Goal: Find specific page/section: Find specific page/section

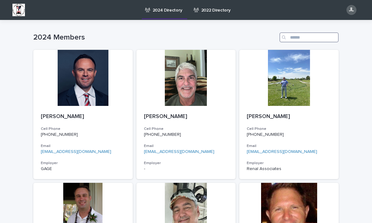
click at [319, 38] on input "Search" at bounding box center [308, 37] width 59 height 10
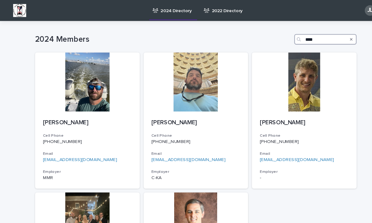
type input "****"
click at [335, 36] on icon "Search" at bounding box center [333, 38] width 2 height 4
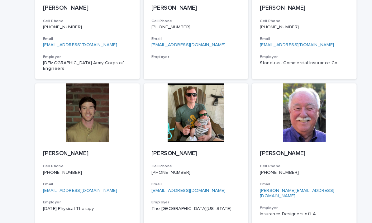
scroll to position [518, 0]
click at [61, 112] on div at bounding box center [82, 107] width 99 height 56
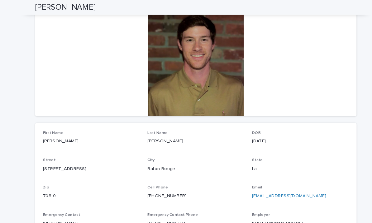
scroll to position [73, 0]
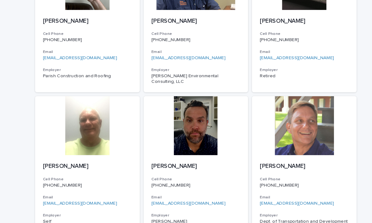
scroll to position [920, 0]
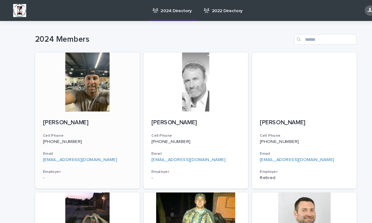
click at [45, 88] on div at bounding box center [82, 78] width 99 height 56
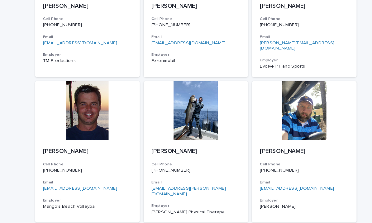
scroll to position [244, 0]
click at [196, 141] on p "[PERSON_NAME]" at bounding box center [186, 144] width 84 height 7
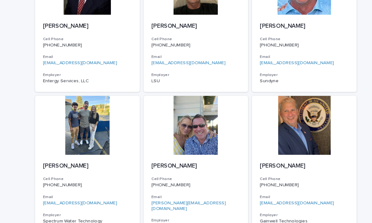
scroll to position [772, 0]
click at [73, 103] on div at bounding box center [82, 119] width 99 height 56
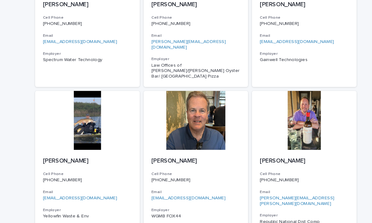
scroll to position [925, 0]
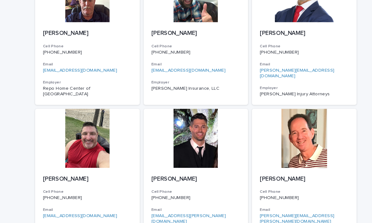
scroll to position [770, 0]
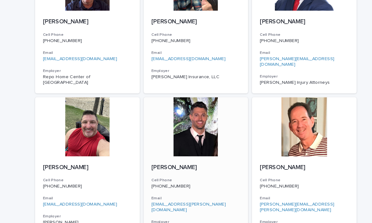
click at [200, 160] on div "[PERSON_NAME] Cell Phone [PHONE_NUMBER] Email [EMAIL_ADDRESS][PERSON_NAME][DOMA…" at bounding box center [185, 199] width 99 height 78
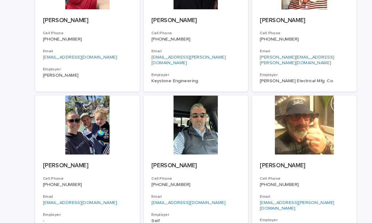
scroll to position [920, 0]
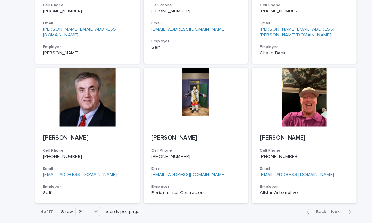
scroll to position [920, 0]
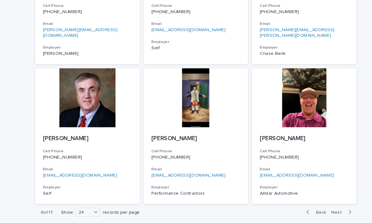
click at [324, 210] on button "Next" at bounding box center [325, 213] width 26 height 6
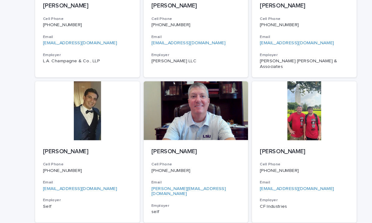
scroll to position [925, 0]
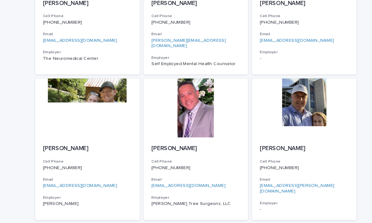
scroll to position [920, 0]
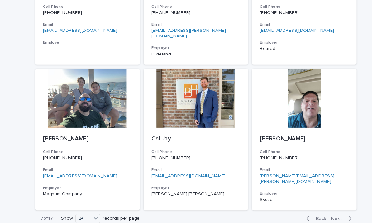
scroll to position [920, 0]
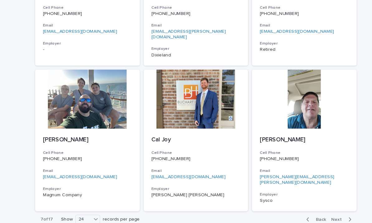
click at [321, 217] on span "Next" at bounding box center [322, 219] width 14 height 4
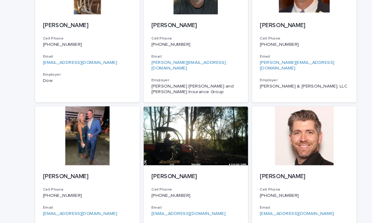
scroll to position [515, 0]
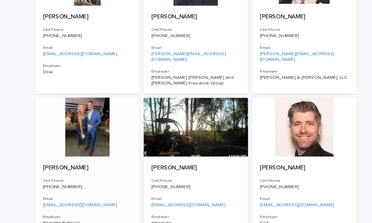
click at [68, 105] on div at bounding box center [82, 121] width 99 height 56
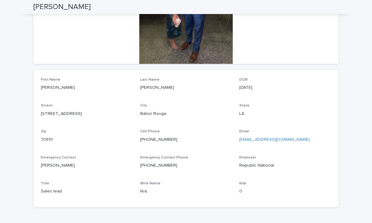
scroll to position [120, 0]
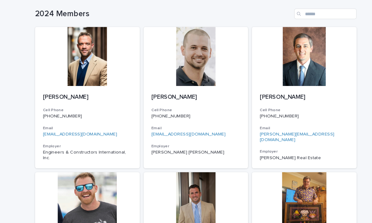
scroll to position [25, 0]
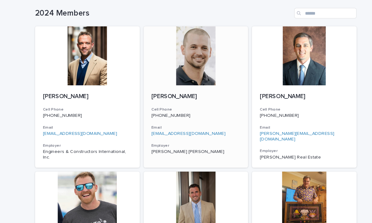
click at [175, 96] on div "[PERSON_NAME] Cell Phone [PHONE_NUMBER] Email [EMAIL_ADDRESS][DOMAIN_NAME] Empl…" at bounding box center [185, 117] width 99 height 73
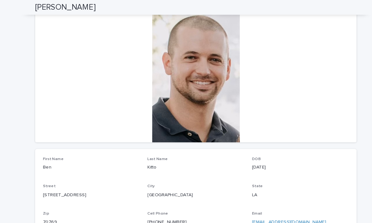
scroll to position [46, 0]
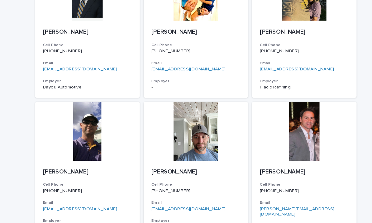
scroll to position [920, 0]
